Goal: Browse casually

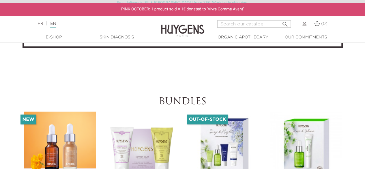
scroll to position [1674, 0]
